Goal: Find specific page/section: Find specific page/section

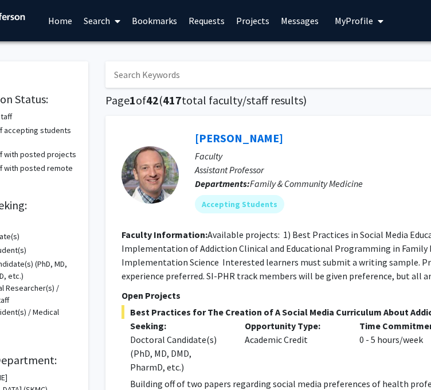
scroll to position [0, 117]
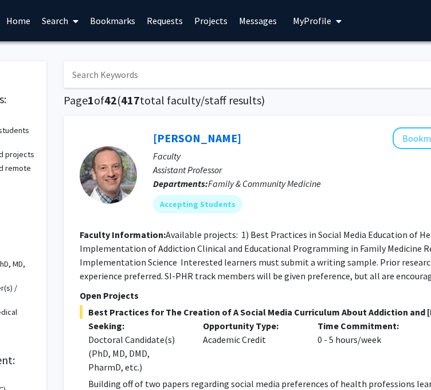
click at [216, 66] on input "Search Keywords" at bounding box center [289, 74] width 450 height 26
type input "[PERSON_NAME]"
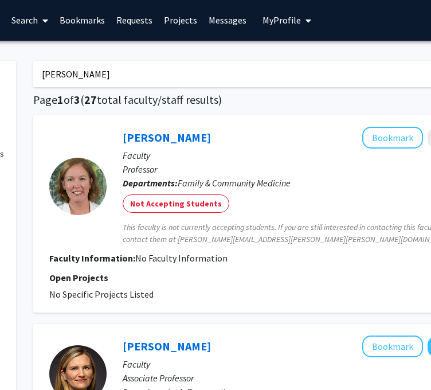
scroll to position [0, 147]
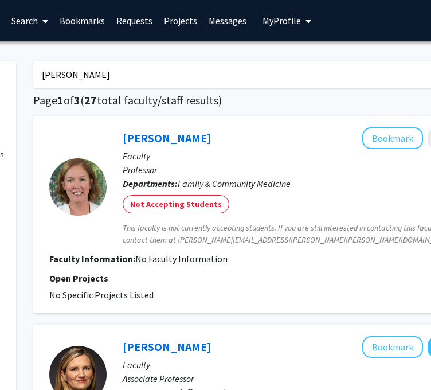
click at [138, 137] on link "[PERSON_NAME]" at bounding box center [167, 138] width 88 height 14
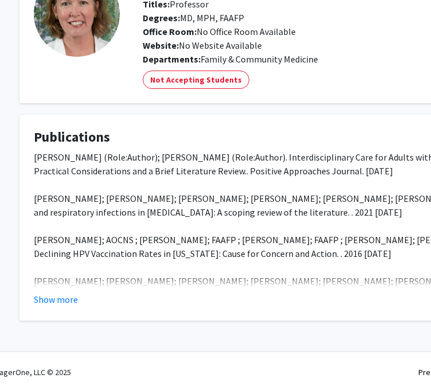
scroll to position [95, 18]
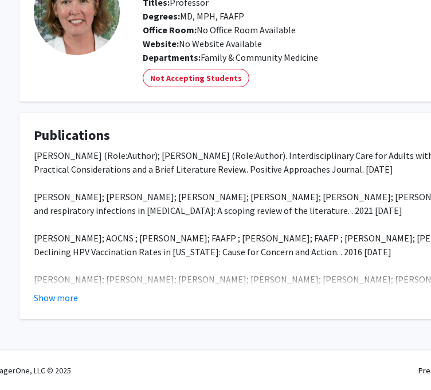
click at [65, 300] on button "Show more" at bounding box center [56, 298] width 44 height 14
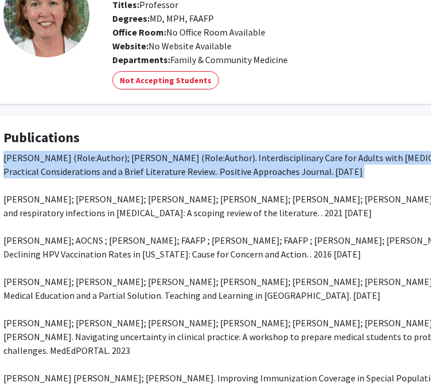
scroll to position [93, 0]
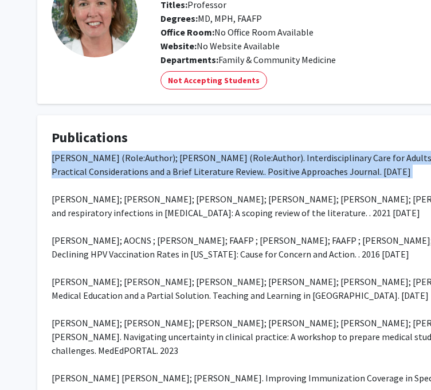
drag, startPoint x: 288, startPoint y: 176, endPoint x: 4, endPoint y: 157, distance: 284.5
copy div "[PERSON_NAME] (Role:Author); [PERSON_NAME] (Role:Author). Interdisciplinary Car…"
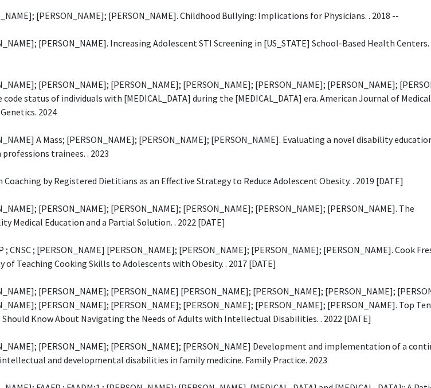
scroll to position [552, 158]
click at [238, 213] on div "[PERSON_NAME] (Role:Author); [PERSON_NAME] (Role:Author). Interdisciplinary Car…" at bounding box center [185, 132] width 585 height 881
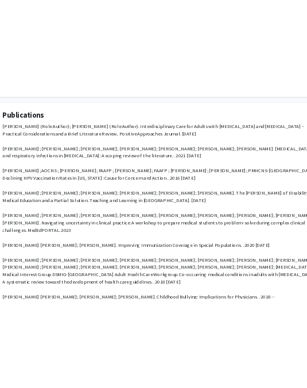
scroll to position [115, 46]
